Goal: Communication & Community: Share content

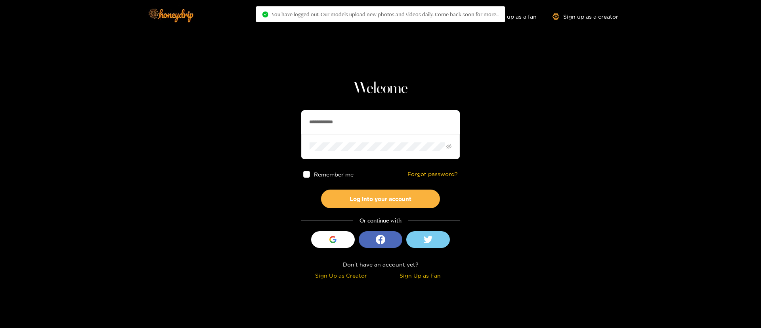
click at [428, 125] on input "**********" at bounding box center [380, 122] width 159 height 24
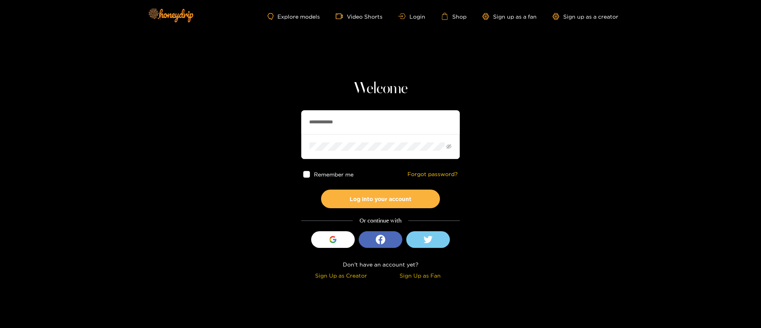
click at [385, 126] on input "**********" at bounding box center [380, 122] width 159 height 24
click at [391, 132] on input "*****" at bounding box center [380, 122] width 159 height 24
type input "**********"
click at [380, 199] on button "Log into your account" at bounding box center [380, 199] width 119 height 19
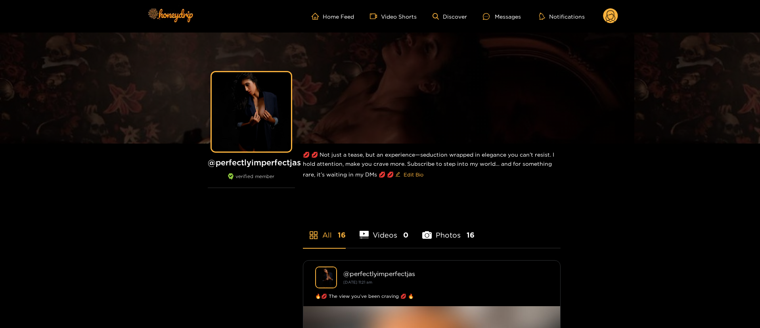
click at [502, 21] on ul "Home Feed Video Shorts Discover Messages Notifications" at bounding box center [465, 16] width 307 height 16
click at [501, 12] on div "Messages" at bounding box center [502, 16] width 38 height 9
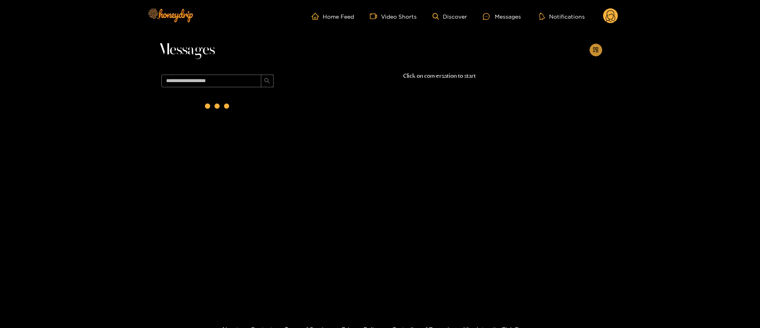
click at [594, 48] on icon "appstore-add" at bounding box center [596, 50] width 6 height 6
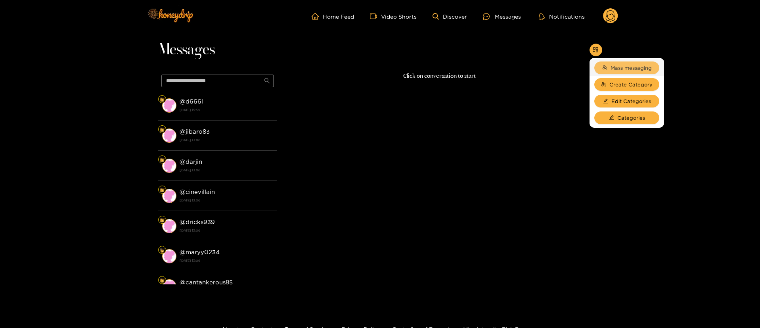
click at [614, 69] on span "Mass messaging" at bounding box center [631, 68] width 41 height 8
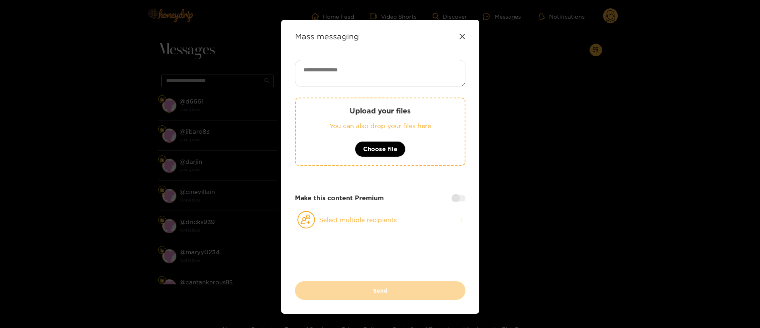
click at [451, 34] on div "Mass messaging" at bounding box center [380, 36] width 170 height 9
click at [466, 38] on div "Mass messaging Upload your files You can also drop your files here Choose file …" at bounding box center [380, 167] width 198 height 294
click at [460, 38] on icon at bounding box center [462, 36] width 5 height 5
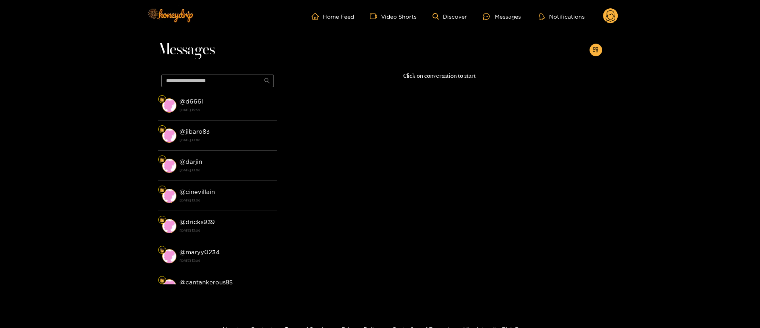
click at [609, 12] on circle at bounding box center [610, 15] width 15 height 15
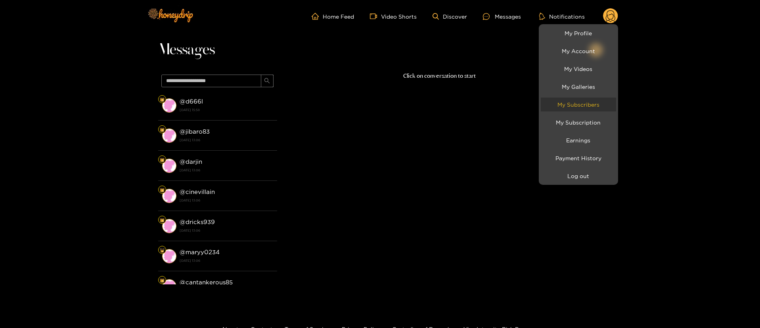
click at [590, 109] on link "My Subscribers" at bounding box center [578, 105] width 75 height 14
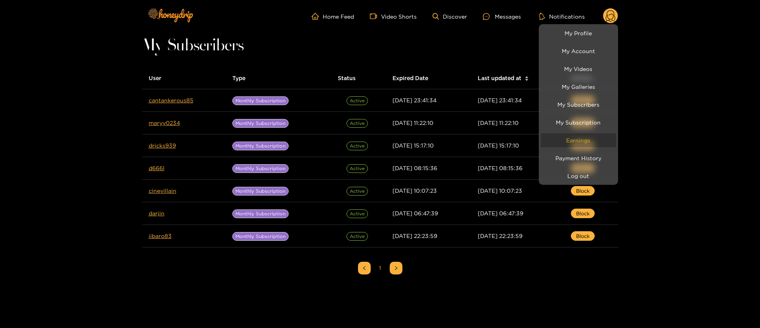
click at [577, 141] on link "Earnings" at bounding box center [578, 140] width 75 height 14
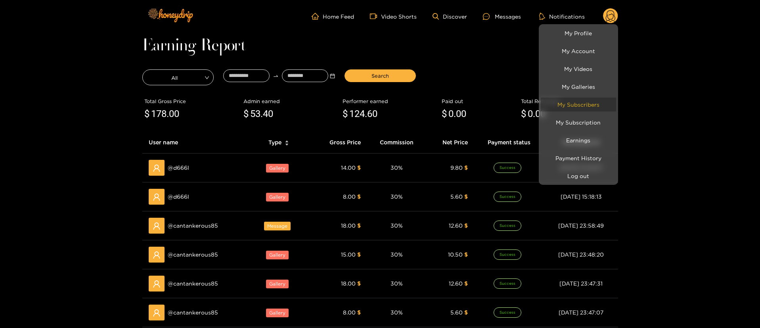
click at [575, 100] on link "My Subscribers" at bounding box center [578, 105] width 75 height 14
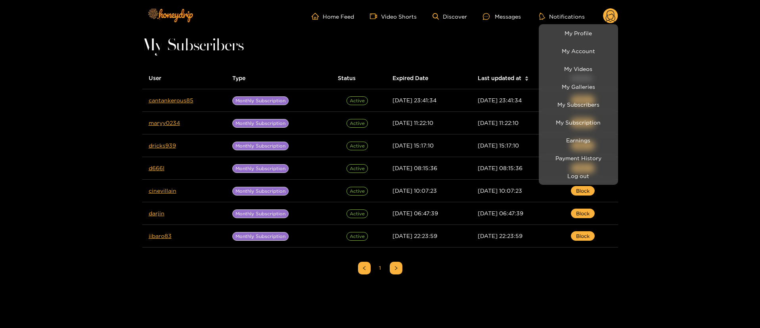
click at [123, 113] on div at bounding box center [380, 164] width 760 height 328
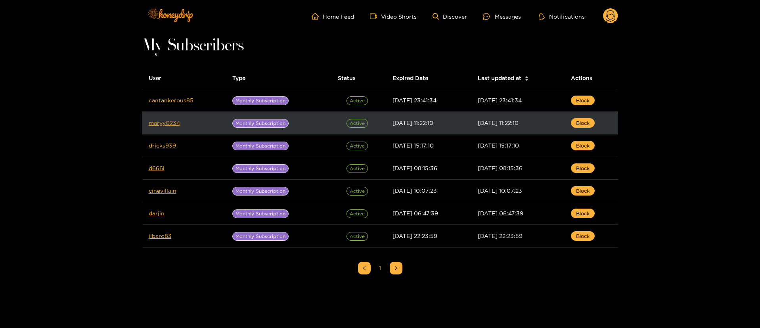
click at [172, 123] on link "maryy0234" at bounding box center [164, 123] width 31 height 6
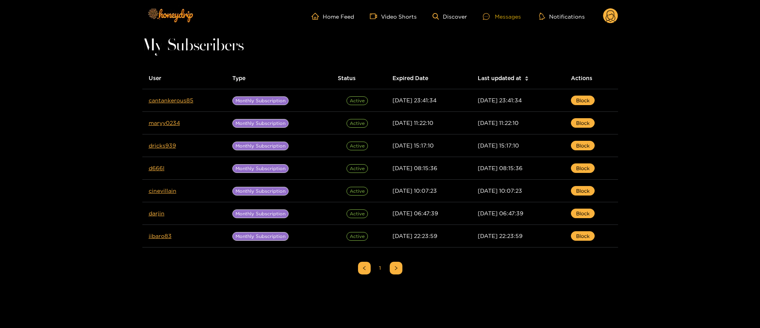
click at [504, 18] on div "Messages" at bounding box center [502, 16] width 38 height 9
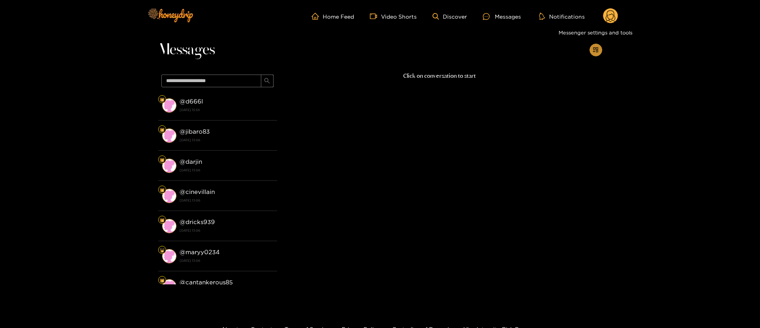
click at [597, 47] on icon "appstore-add" at bounding box center [595, 49] width 5 height 5
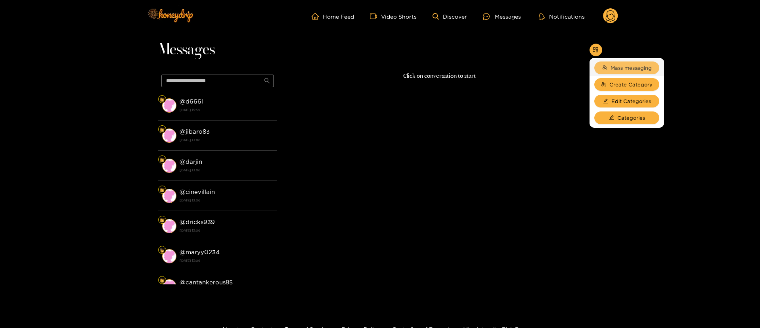
click at [629, 73] on button "Mass messaging" at bounding box center [626, 67] width 65 height 13
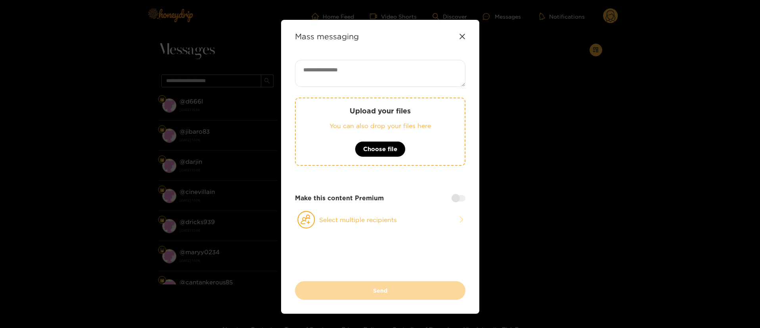
click at [440, 68] on textarea at bounding box center [380, 73] width 170 height 27
paste textarea "**********"
type textarea "**********"
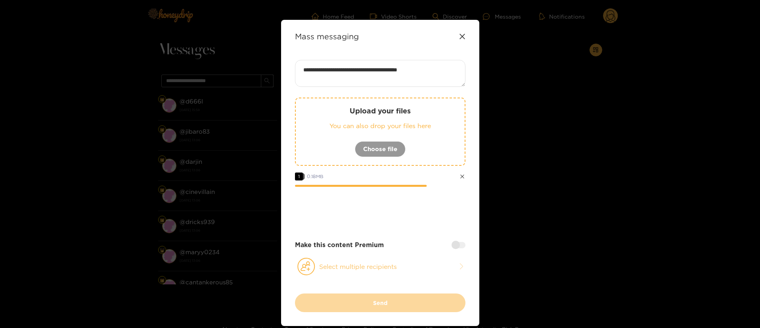
click at [364, 271] on button "Select multiple recipients" at bounding box center [380, 266] width 170 height 18
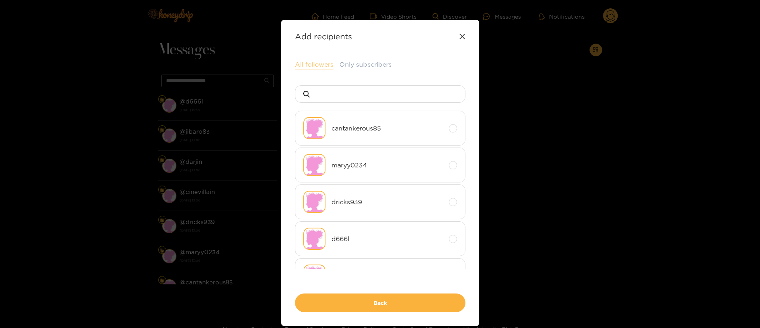
click at [311, 65] on button "All followers" at bounding box center [314, 65] width 38 height 10
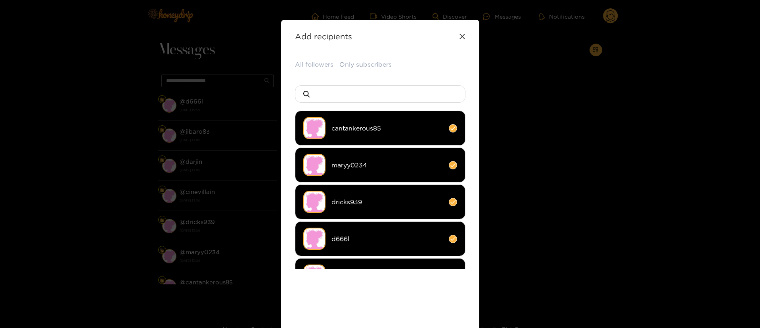
click at [355, 284] on div "All followers Only subscribers cantankerous85 maryy0234 dricks939 d666l cinevil…" at bounding box center [380, 205] width 170 height 291
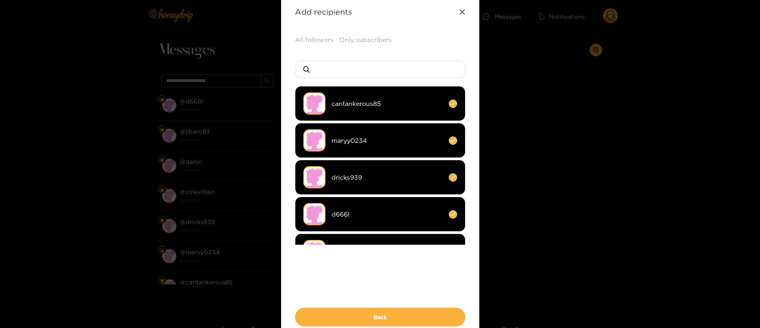
scroll to position [48, 0]
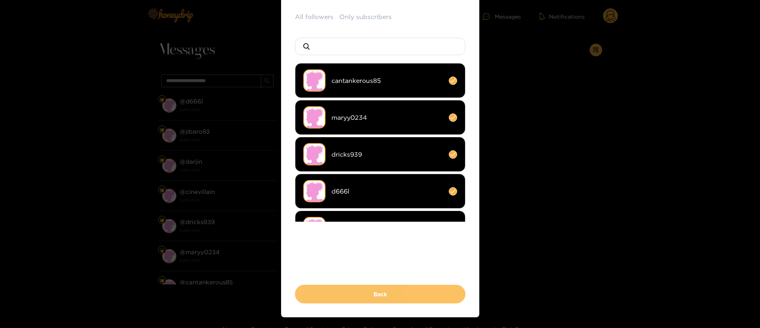
click at [351, 297] on button "Back" at bounding box center [380, 294] width 170 height 19
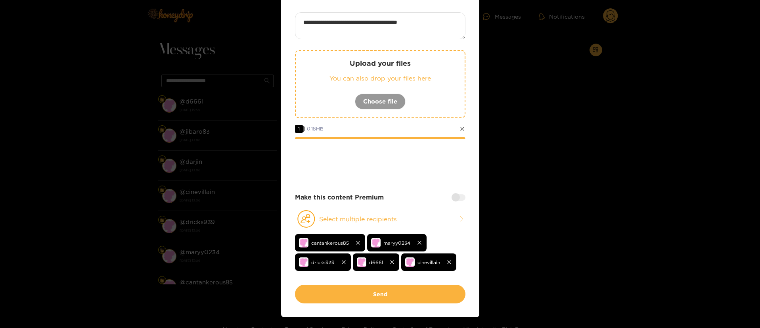
click at [456, 195] on div at bounding box center [459, 197] width 14 height 6
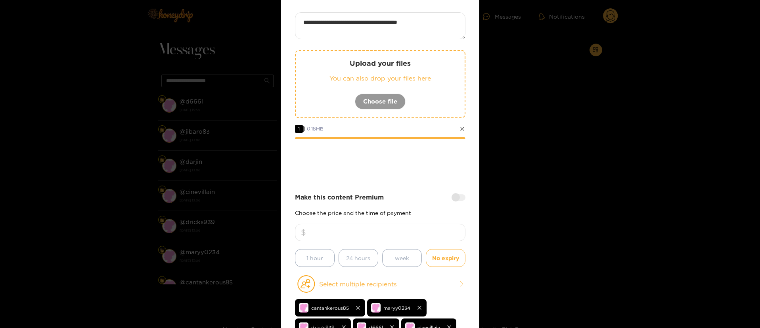
click at [420, 239] on input "number" at bounding box center [380, 232] width 170 height 17
type input "*"
type input "**"
click at [391, 178] on div "**********" at bounding box center [380, 180] width 170 height 337
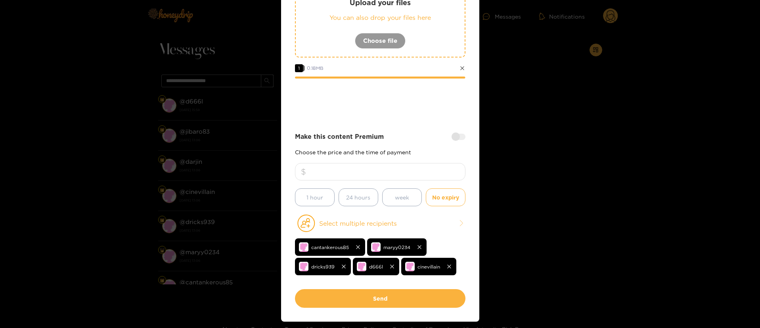
scroll to position [119, 0]
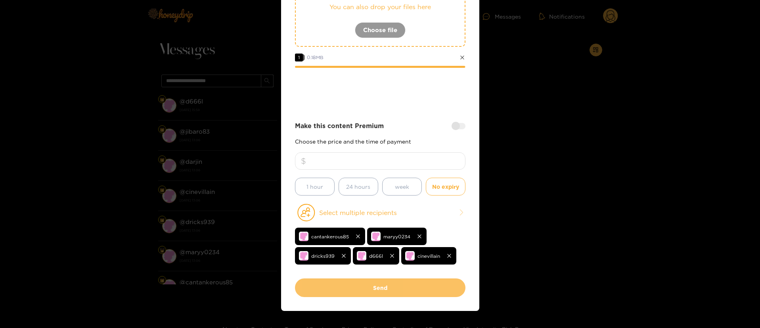
click at [395, 286] on button "Send" at bounding box center [380, 287] width 170 height 19
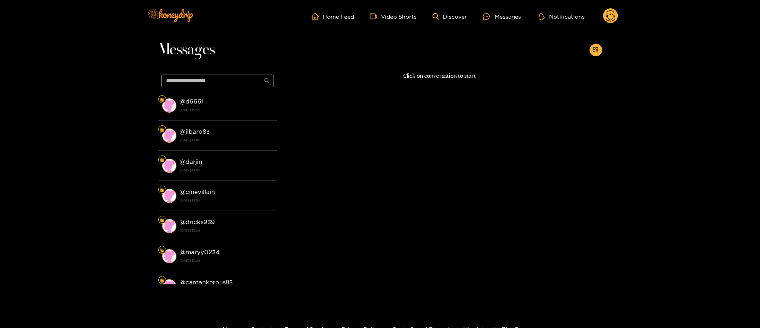
scroll to position [0, 0]
click at [608, 12] on circle at bounding box center [610, 15] width 15 height 15
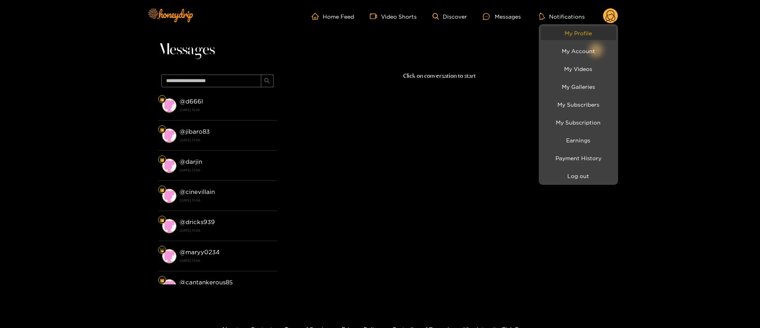
click at [583, 38] on link "My Profile" at bounding box center [578, 33] width 75 height 14
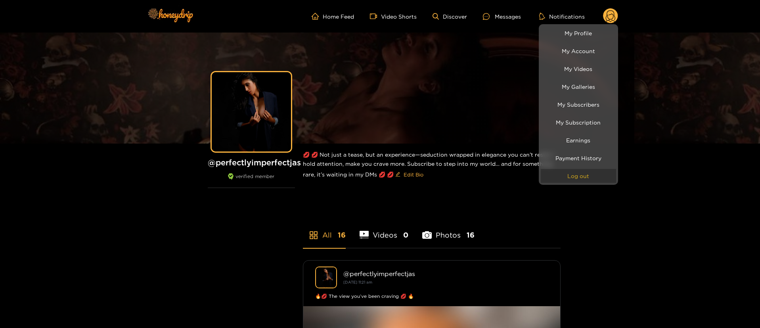
click at [581, 176] on button "Log out" at bounding box center [578, 176] width 75 height 14
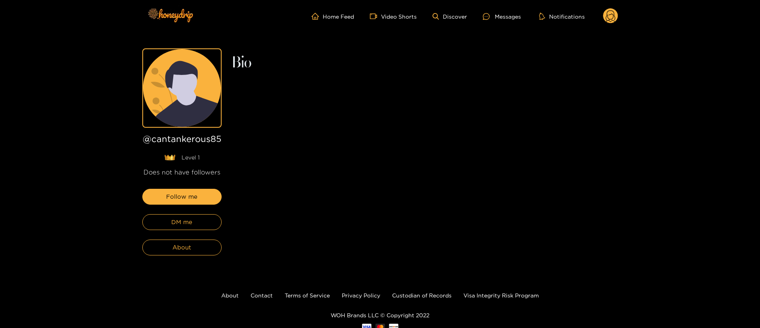
click at [190, 213] on div "Follow me DM me About" at bounding box center [181, 222] width 79 height 67
click at [188, 218] on span "DM me" at bounding box center [181, 222] width 21 height 10
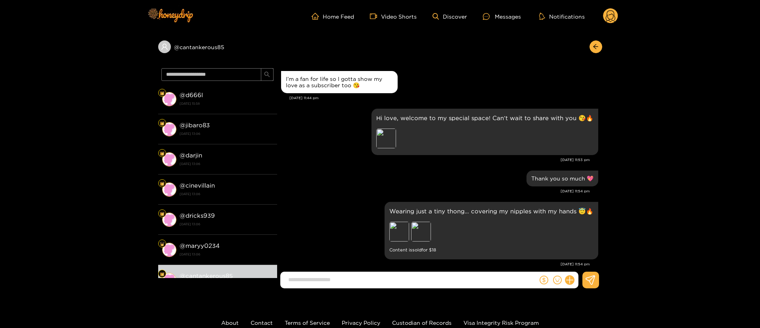
scroll to position [458, 0]
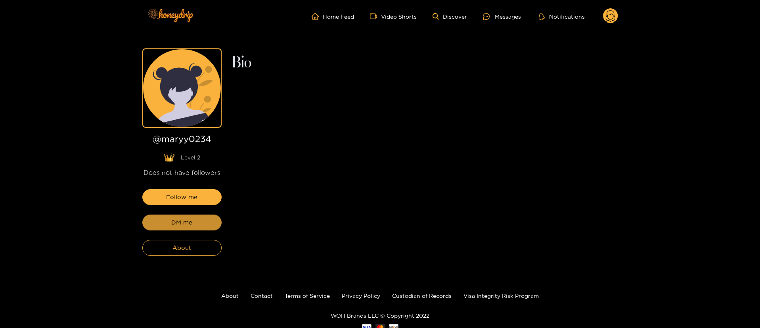
click at [181, 222] on span "DM me" at bounding box center [181, 223] width 21 height 10
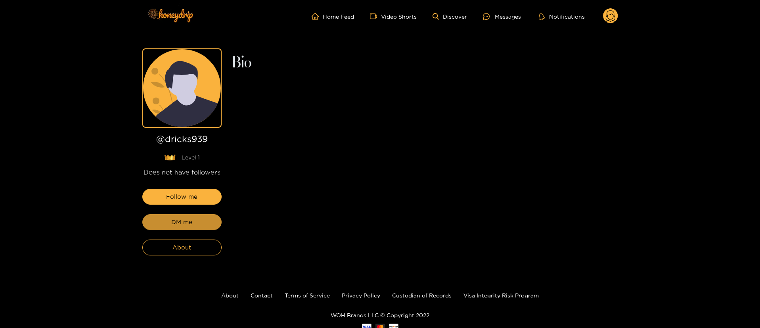
click at [180, 222] on span "DM me" at bounding box center [181, 222] width 21 height 10
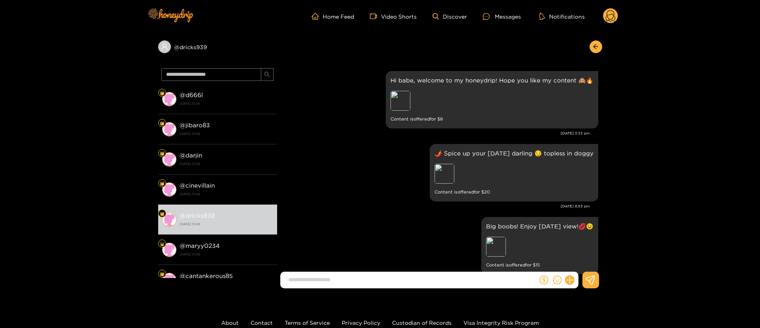
scroll to position [285, 0]
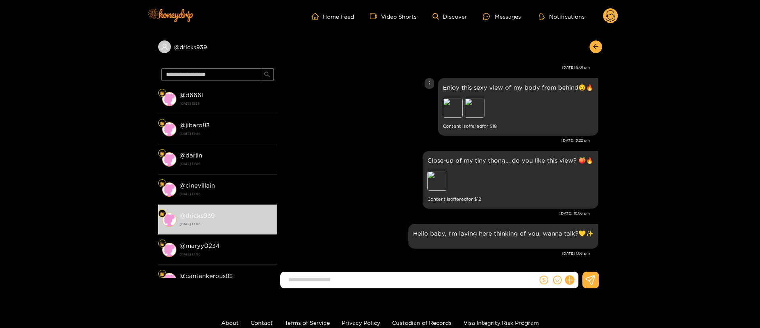
click at [354, 104] on div "Enjoy this sexy view of my body from behind😏🔥 Preview Preview Content is offere…" at bounding box center [439, 106] width 317 height 61
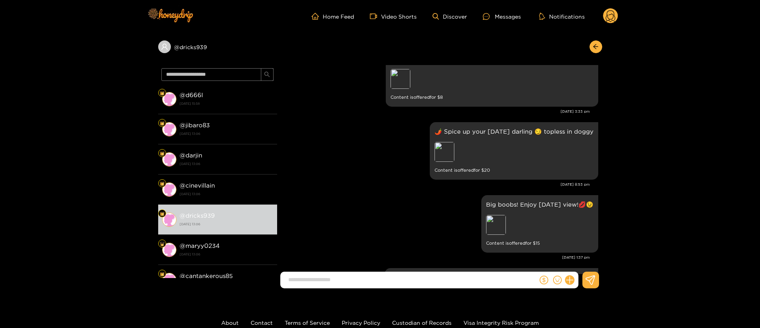
scroll to position [0, 0]
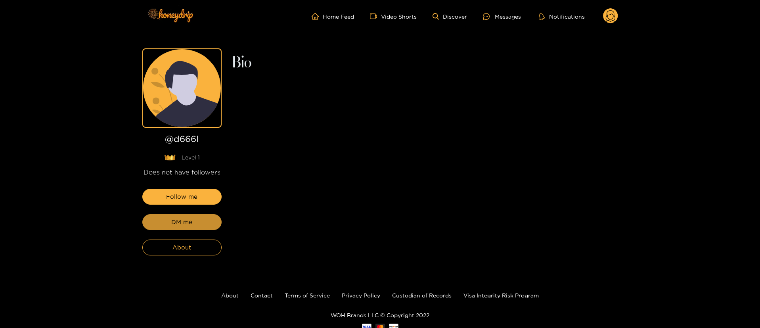
click at [180, 222] on span "DM me" at bounding box center [181, 222] width 21 height 10
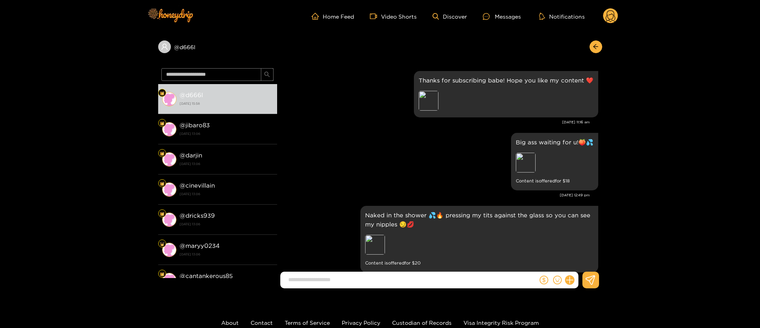
scroll to position [533, 0]
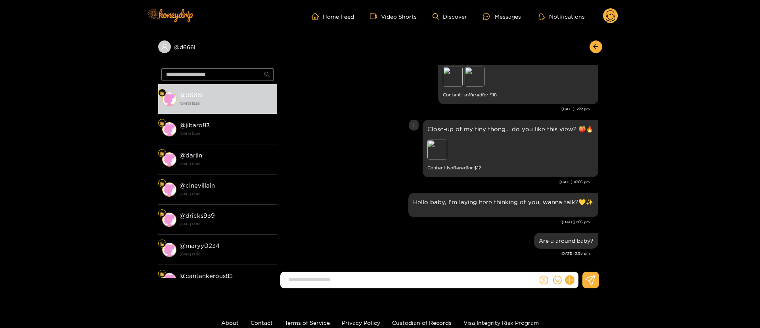
click at [345, 119] on div "Close-up of my tiny thong… do you like this view? 🍑🔥 Preview Content is offered…" at bounding box center [439, 148] width 317 height 61
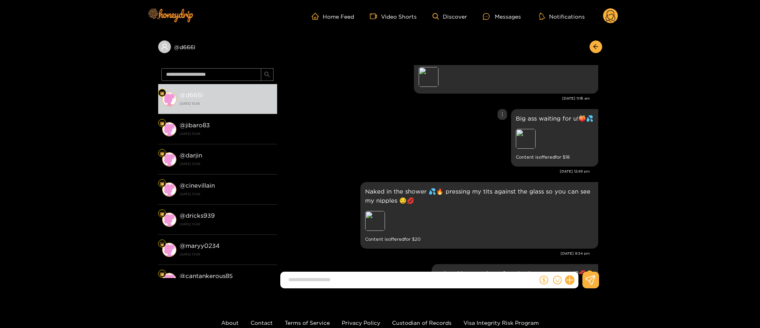
scroll to position [0, 0]
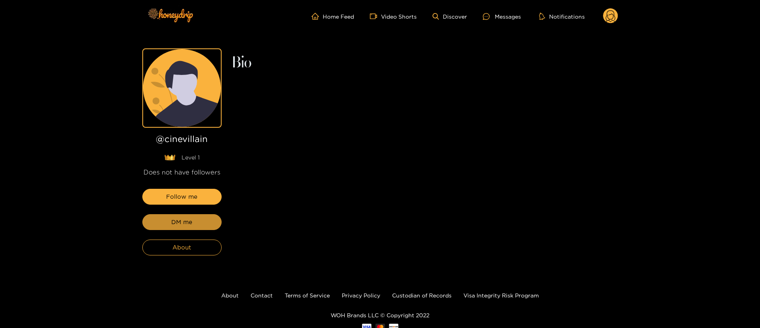
click at [180, 222] on span "DM me" at bounding box center [181, 222] width 21 height 10
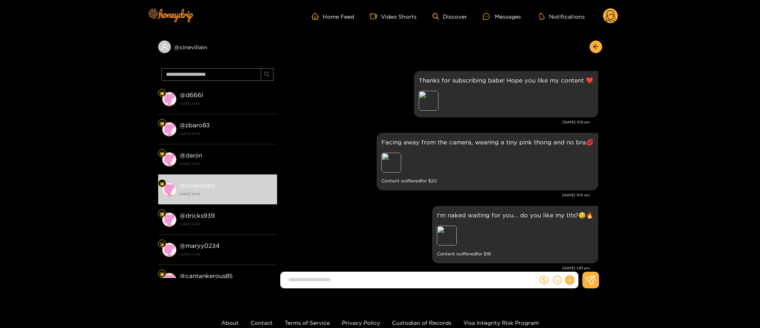
scroll to position [793, 0]
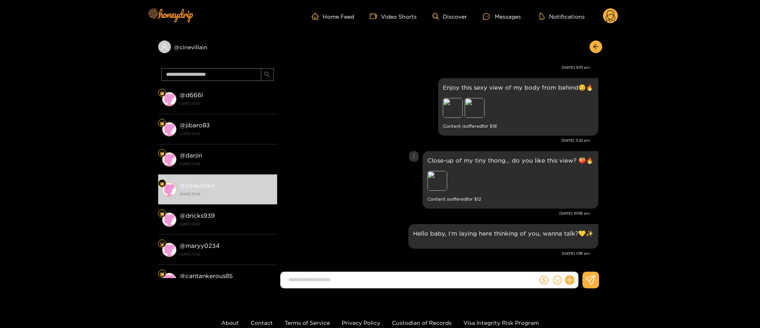
click at [357, 196] on div "Close-up of my tiny thong… do you like this view? 🍑🔥 Preview Content is offered…" at bounding box center [439, 179] width 317 height 61
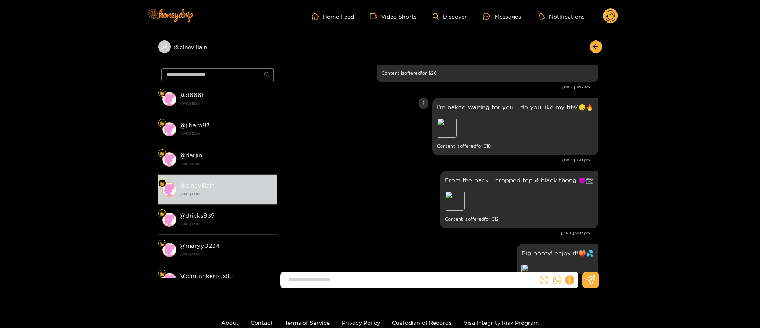
scroll to position [0, 0]
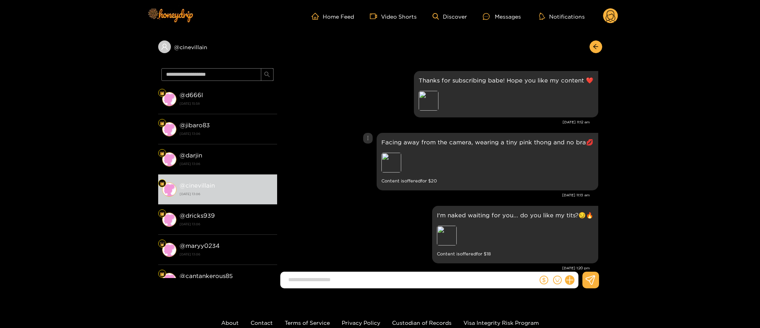
click at [362, 186] on div "Facing away from the camera, wearing a tiny pink thong and no bra💋 Preview Cont…" at bounding box center [439, 161] width 317 height 61
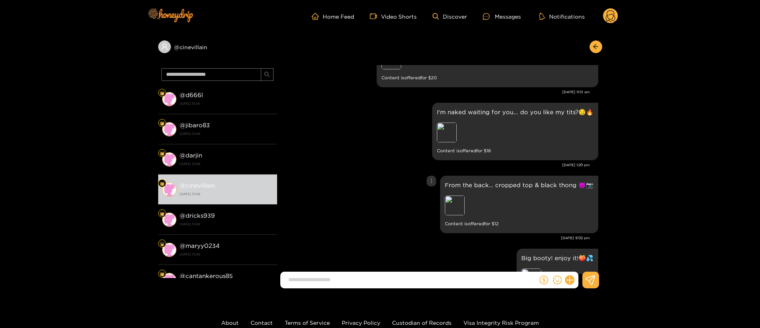
scroll to position [119, 0]
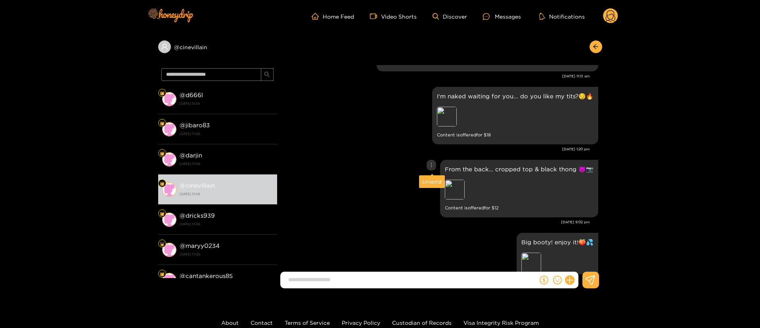
click at [431, 163] on icon "more" at bounding box center [432, 165] width 6 height 6
click at [429, 182] on div "Unsend" at bounding box center [431, 182] width 19 height 8
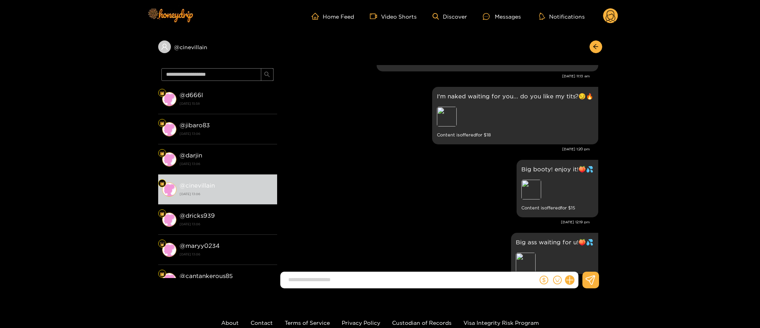
scroll to position [720, 0]
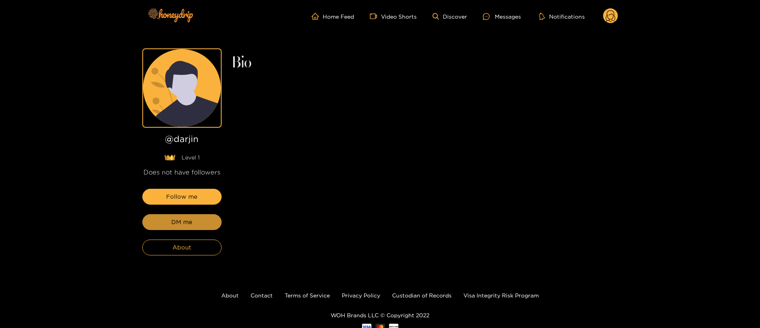
click at [180, 222] on span "DM me" at bounding box center [181, 222] width 21 height 10
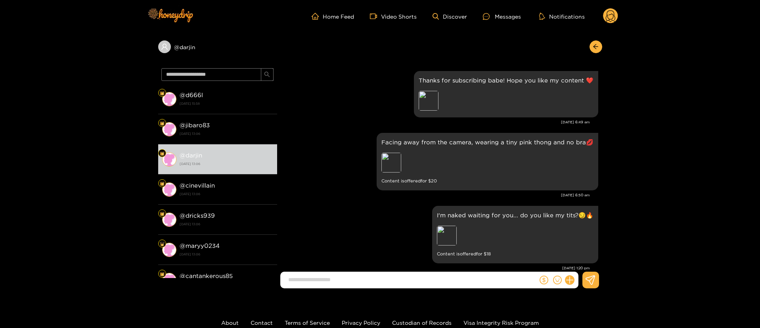
scroll to position [793, 0]
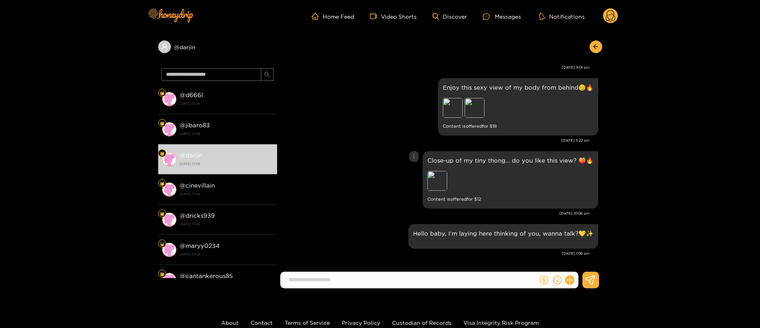
click at [356, 166] on div "Close-up of my tiny thong… do you like this view? 🍑🔥 Preview Content is offered…" at bounding box center [439, 179] width 317 height 61
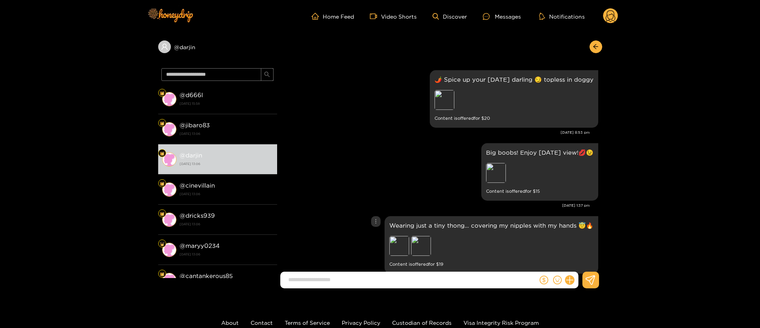
scroll to position [579, 0]
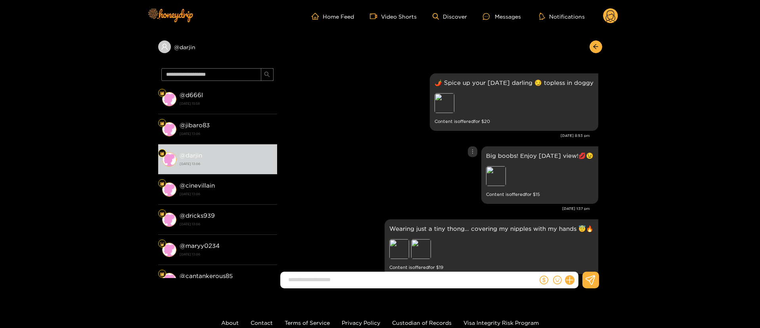
click at [361, 162] on div "Big boobs! Enjoy [DATE] view!💋😉 Preview Content is offered for $ 15" at bounding box center [439, 174] width 317 height 61
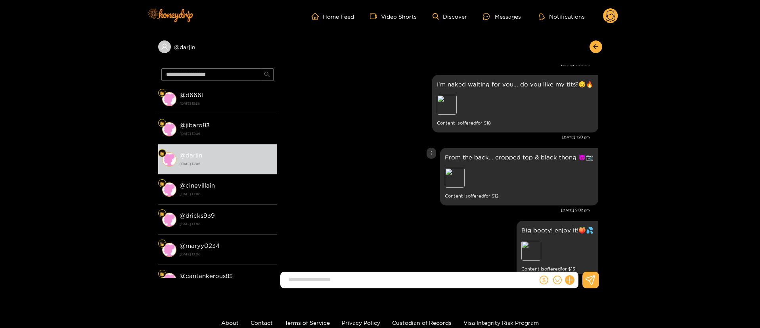
scroll to position [127, 0]
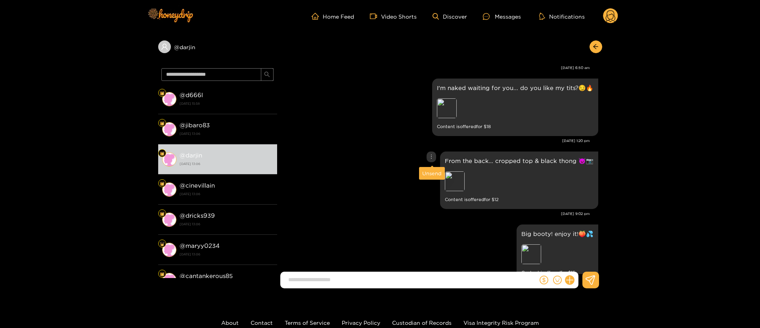
click at [431, 154] on icon "more" at bounding box center [432, 157] width 6 height 6
click at [429, 169] on div "Unsend" at bounding box center [431, 173] width 19 height 8
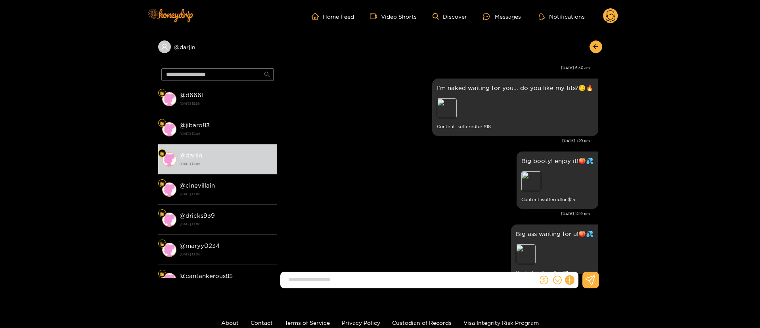
scroll to position [720, 0]
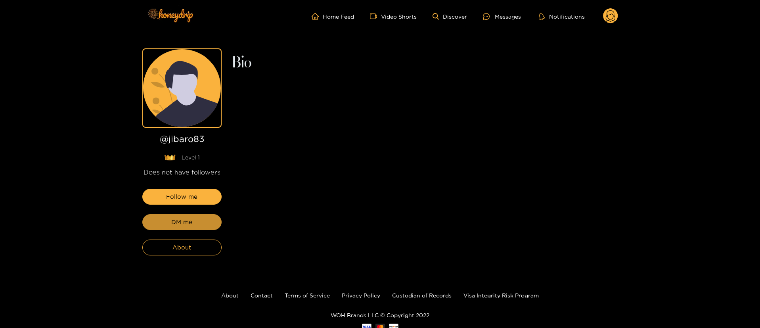
click at [180, 222] on span "DM me" at bounding box center [181, 222] width 21 height 10
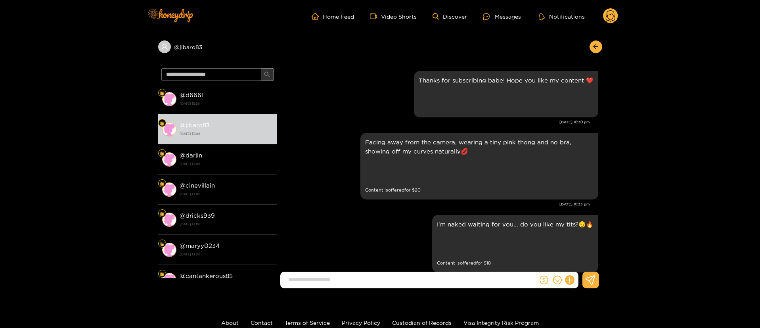
scroll to position [803, 0]
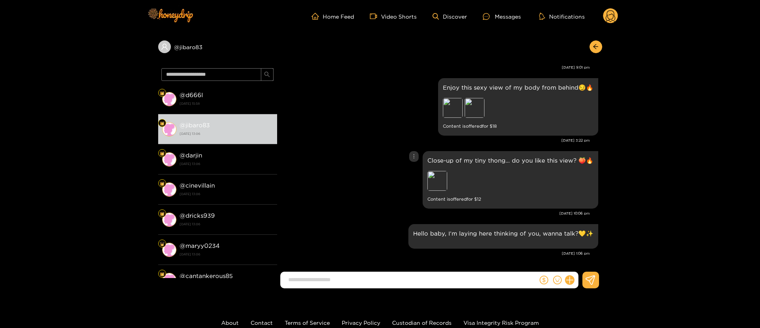
click at [361, 170] on div "Close-up of my tiny thong… do you like this view? 🍑🔥 Preview Content is offered…" at bounding box center [439, 179] width 317 height 61
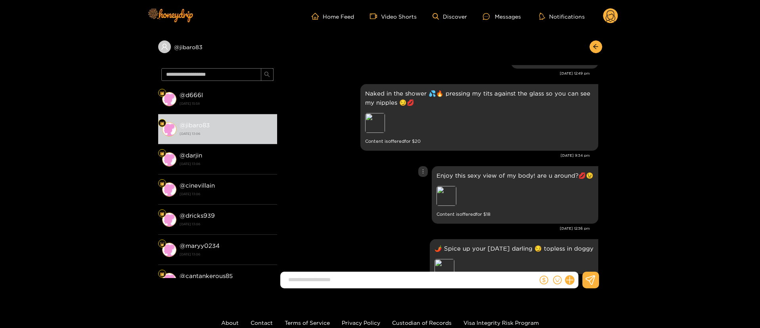
scroll to position [422, 0]
click at [345, 185] on div "Enjoy this sexy view of my body! are u around?💋😉 Preview Content is offered for…" at bounding box center [439, 195] width 317 height 61
click at [388, 205] on div "Enjoy this sexy view of my body! are u around?💋😉 Preview Content is offered for…" at bounding box center [439, 195] width 317 height 61
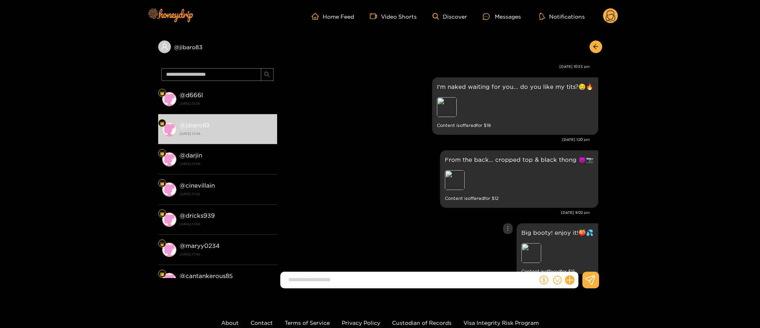
scroll to position [136, 0]
click at [509, 158] on p "From the back… cropped top & black thong 😈📷" at bounding box center [519, 160] width 149 height 9
copy p "From the back… cropped top & black thong 😈📷"
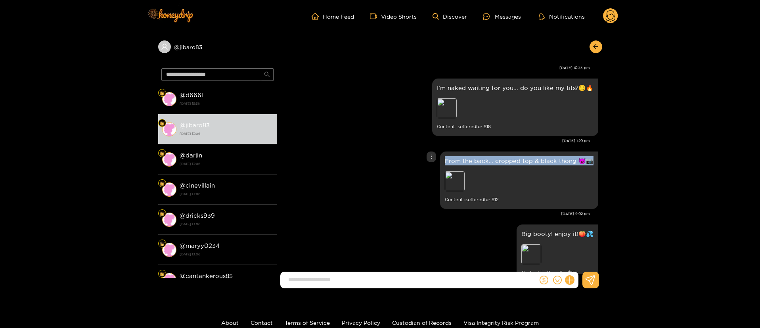
click at [456, 158] on p "From the back… cropped top & black thong 😈📷" at bounding box center [519, 160] width 149 height 9
click at [431, 155] on icon "more" at bounding box center [432, 157] width 6 height 6
click at [433, 172] on div "Unsend" at bounding box center [431, 173] width 19 height 8
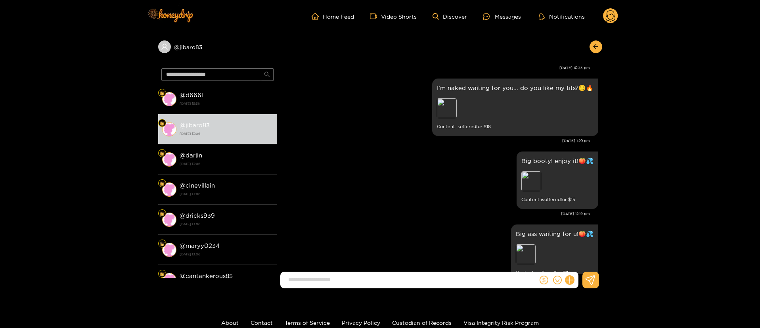
scroll to position [730, 0]
